Goal: Information Seeking & Learning: Learn about a topic

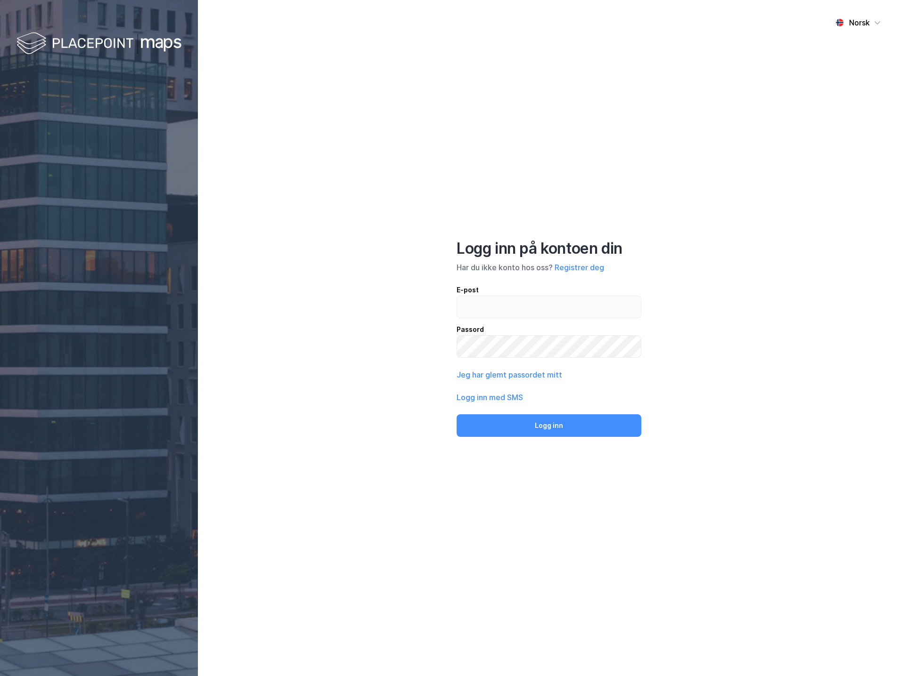
click at [487, 315] on input "email" at bounding box center [549, 307] width 184 height 22
click at [487, 309] on input "c" at bounding box center [549, 307] width 184 height 22
paste input "[STREET_ADDRESS]"
type input "cGaustadvegen"
type input "[EMAIL_ADDRESS][DOMAIN_NAME]"
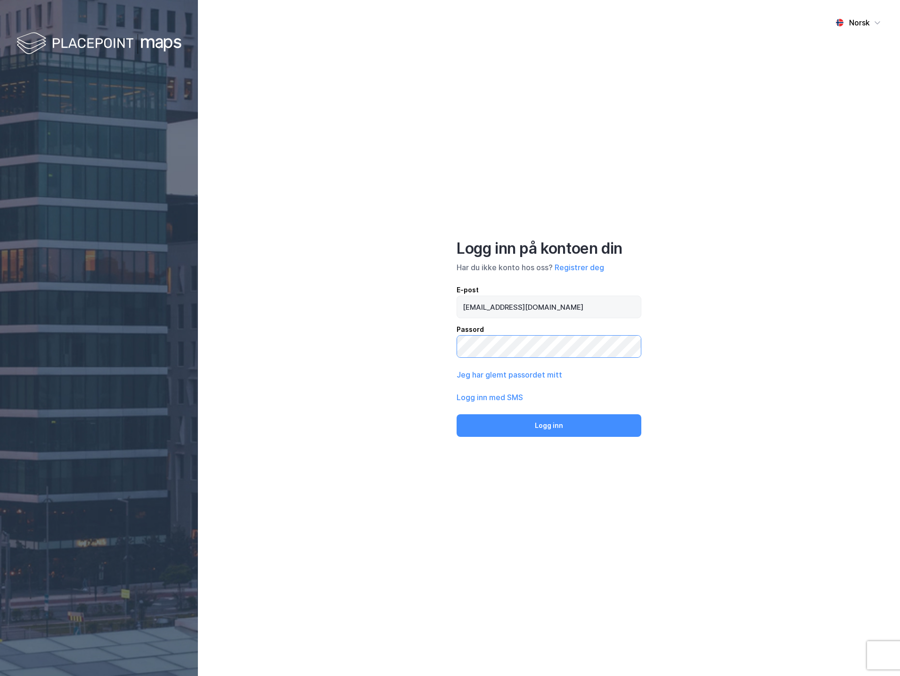
click at [456, 414] on button "Logg inn" at bounding box center [548, 425] width 185 height 23
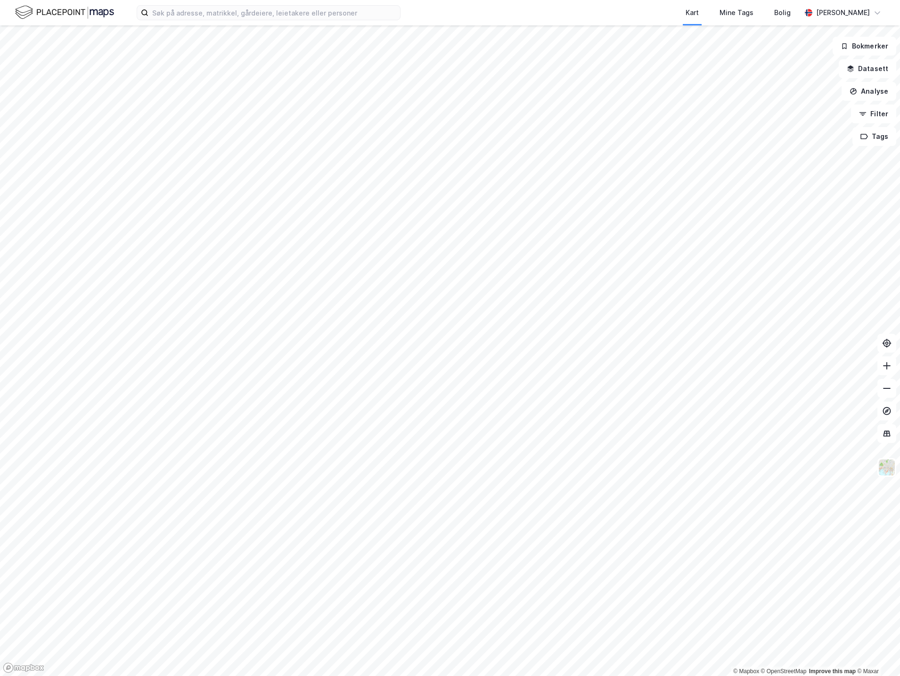
click at [187, 22] on div "Kart Mine Tags Bolig [PERSON_NAME]" at bounding box center [450, 12] width 900 height 25
click at [190, 13] on input at bounding box center [273, 13] width 251 height 14
click at [205, 9] on input at bounding box center [273, 13] width 251 height 14
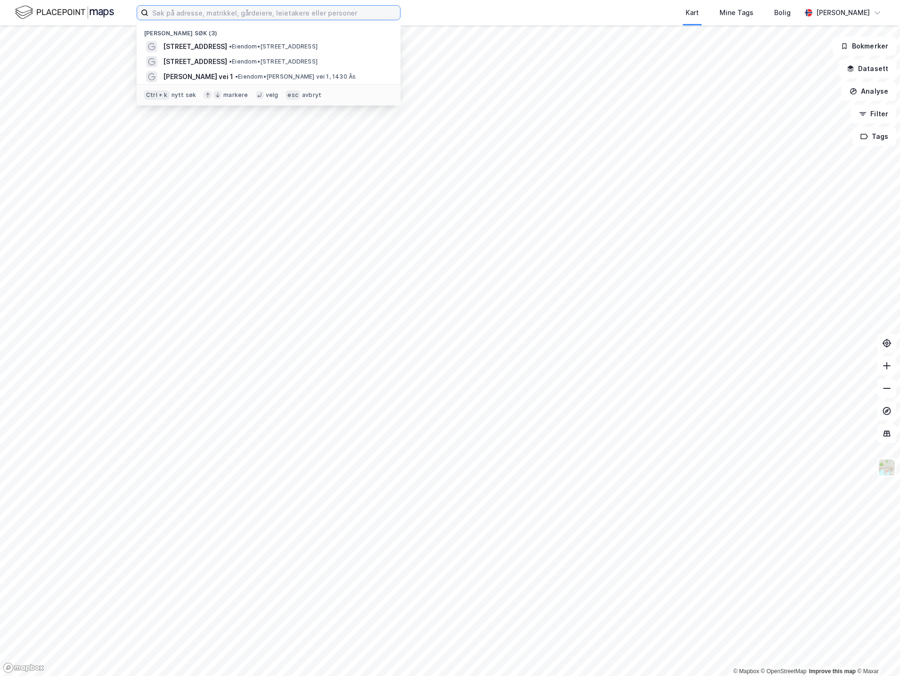
paste input "[STREET_ADDRESS]"
type input "[STREET_ADDRESS]"
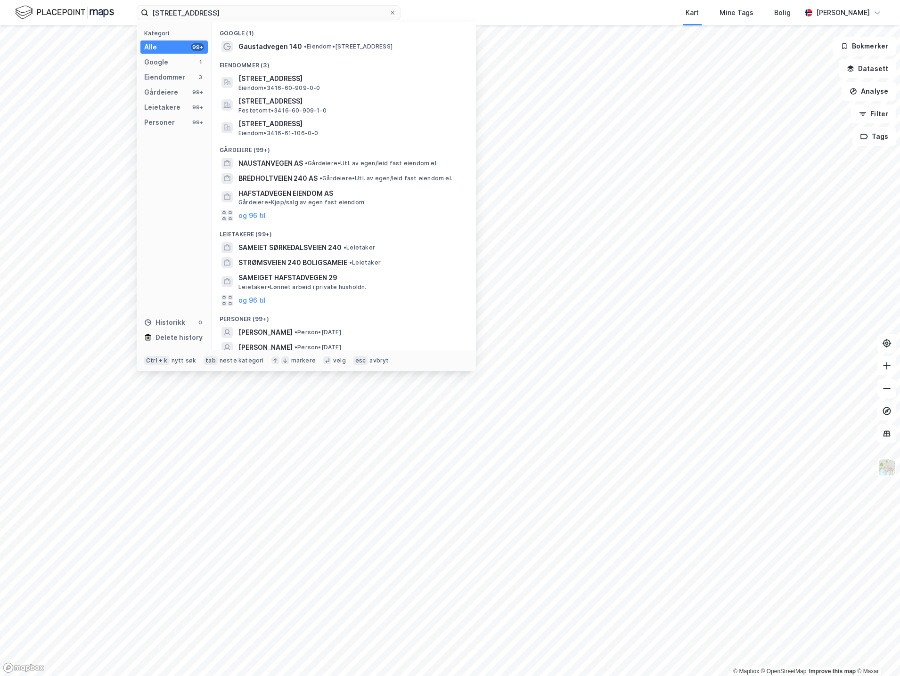
click at [234, 41] on div "Gaustadvegen 140 • Eiendom • [STREET_ADDRESS]" at bounding box center [343, 46] width 249 height 15
click at [271, 17] on input "[STREET_ADDRESS]" at bounding box center [268, 13] width 240 height 14
click at [277, 16] on input "[STREET_ADDRESS]" at bounding box center [268, 13] width 240 height 14
click at [348, 106] on span "[STREET_ADDRESS]" at bounding box center [351, 101] width 226 height 11
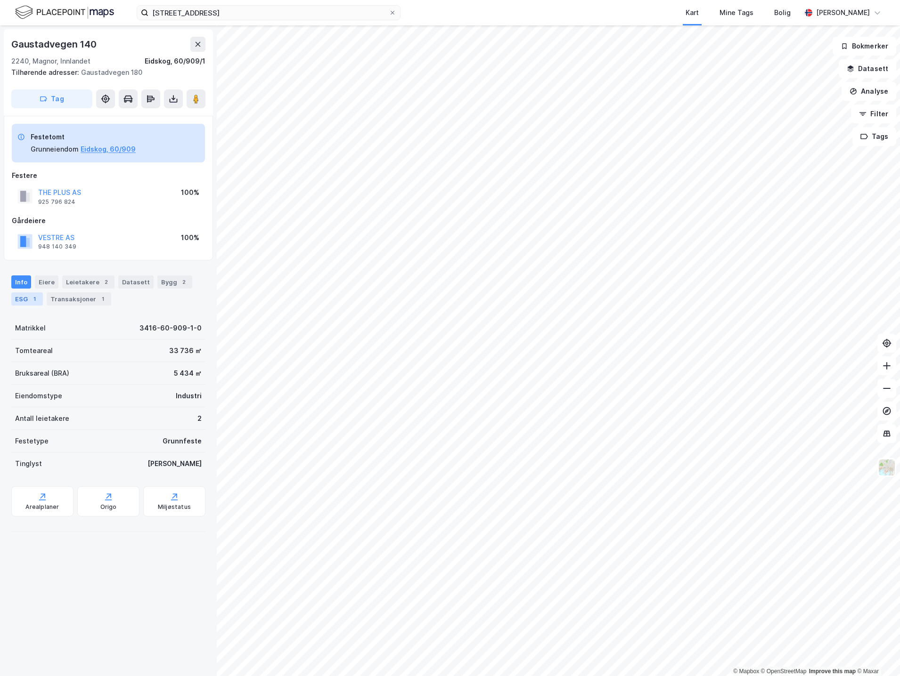
click at [32, 300] on div "1" at bounding box center [34, 298] width 9 height 9
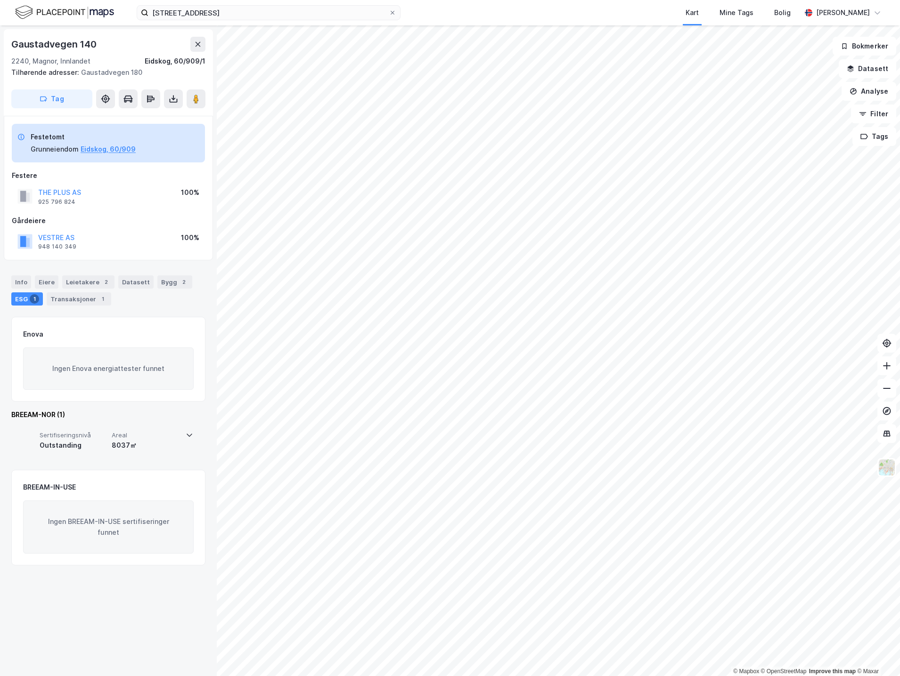
click at [150, 460] on div "Sertifiseringsnivå Outstanding Areal 8037㎡" at bounding box center [108, 443] width 170 height 38
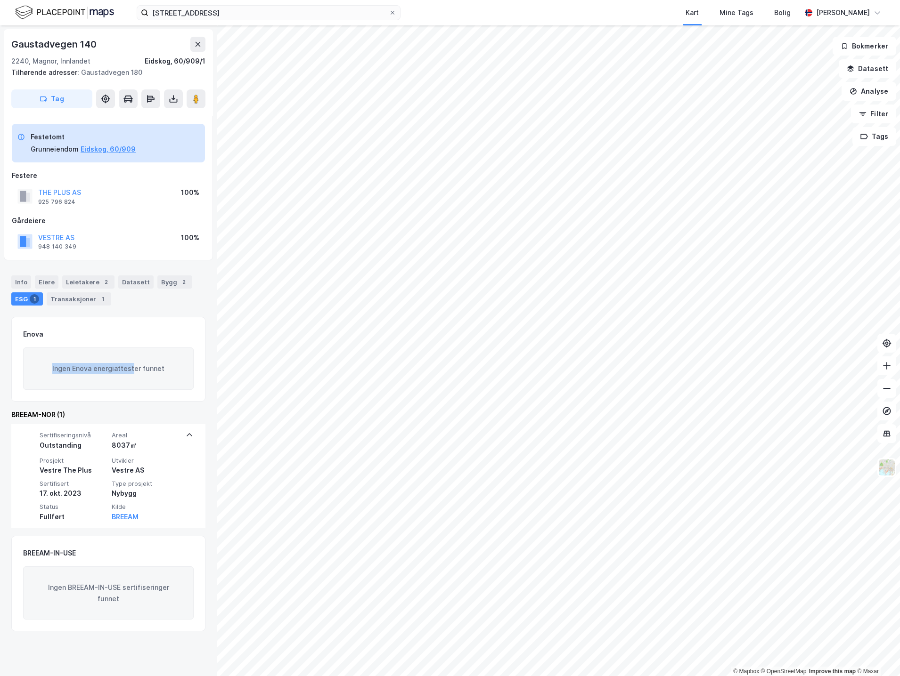
drag, startPoint x: 53, startPoint y: 372, endPoint x: 149, endPoint y: 377, distance: 96.2
click at [149, 377] on div "Ingen Enova energiattester funnet" at bounding box center [108, 369] width 170 height 42
drag, startPoint x: 149, startPoint y: 377, endPoint x: 149, endPoint y: 384, distance: 6.6
click at [150, 384] on div "Ingen Enova energiattester funnet" at bounding box center [108, 369] width 170 height 42
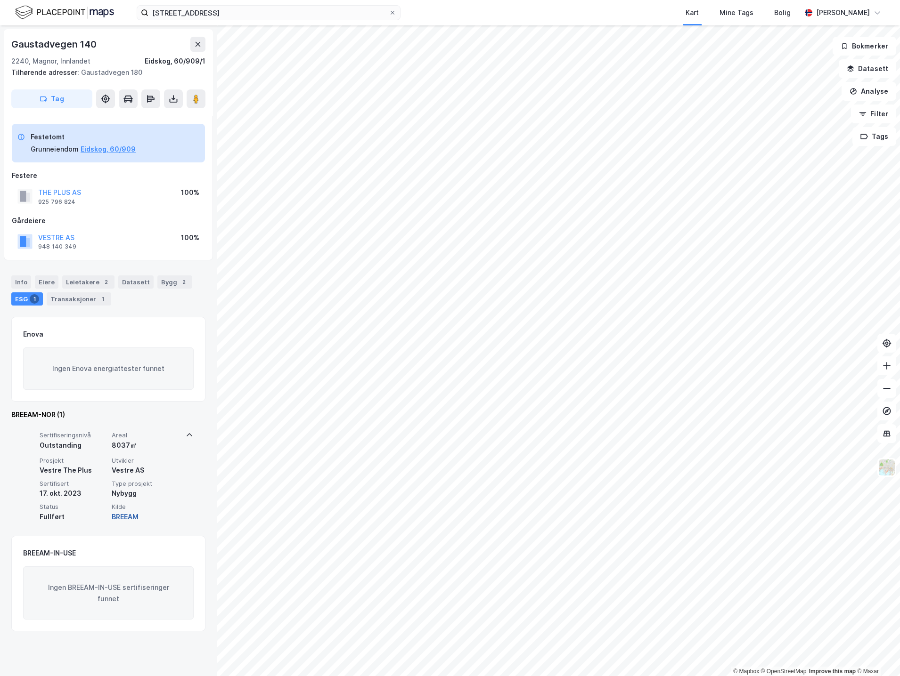
click at [124, 515] on button "BREEAM" at bounding box center [125, 516] width 27 height 11
